Goal: Task Accomplishment & Management: Manage account settings

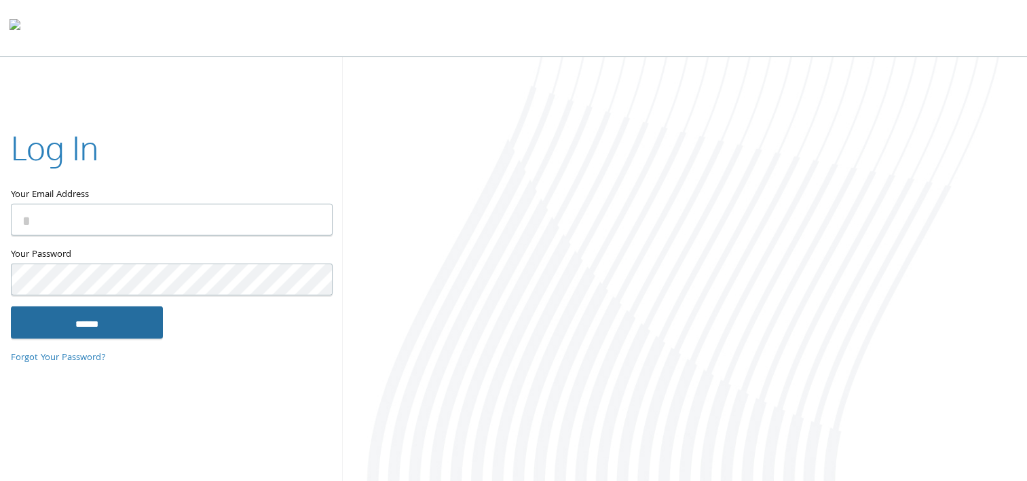
type input "**********"
click at [101, 323] on input "******" at bounding box center [87, 321] width 152 height 33
type input "**********"
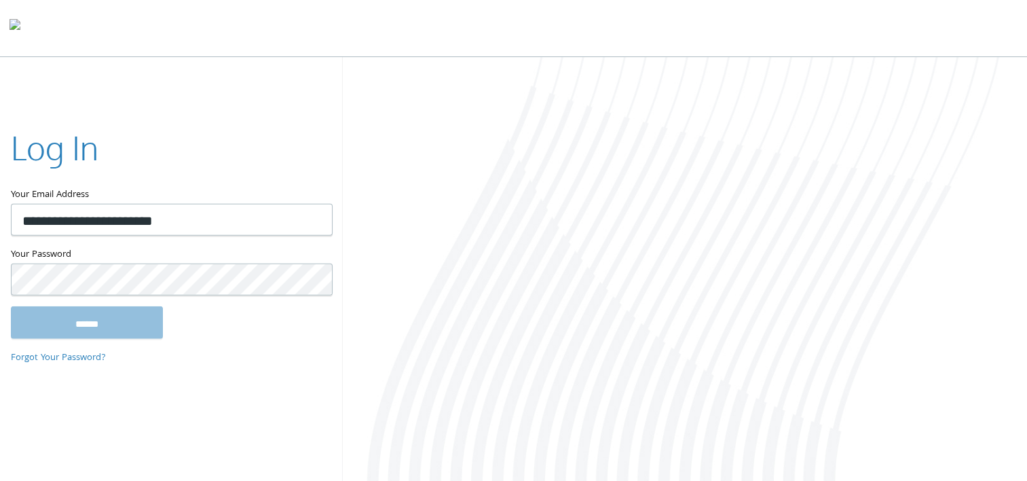
click at [206, 449] on div "**********" at bounding box center [513, 270] width 1027 height 426
